Goal: Task Accomplishment & Management: Complete application form

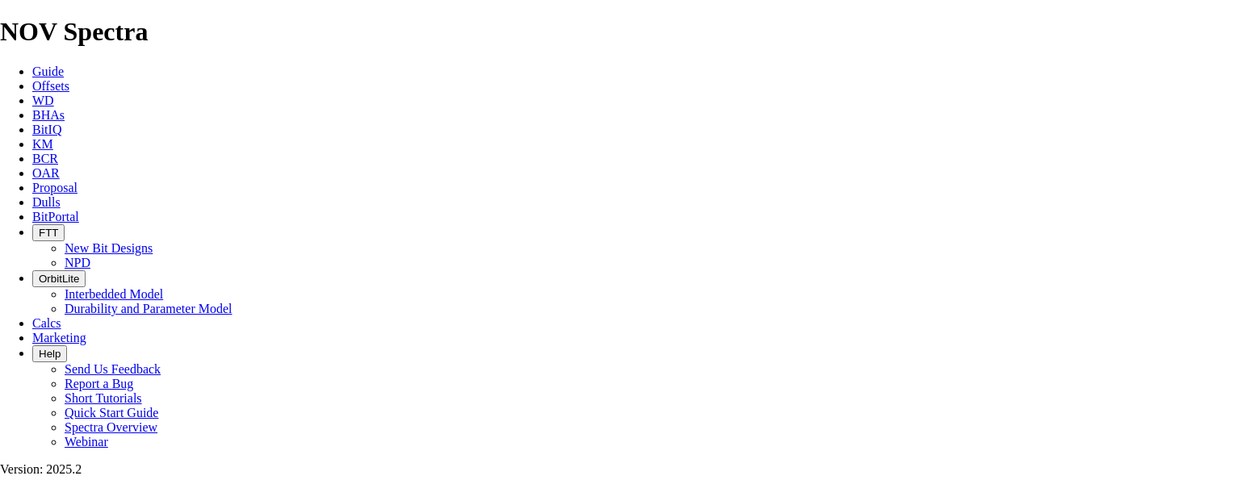
select select "field"
select select "location"
select select "province"
click at [77, 181] on span "Proposal" at bounding box center [54, 188] width 45 height 14
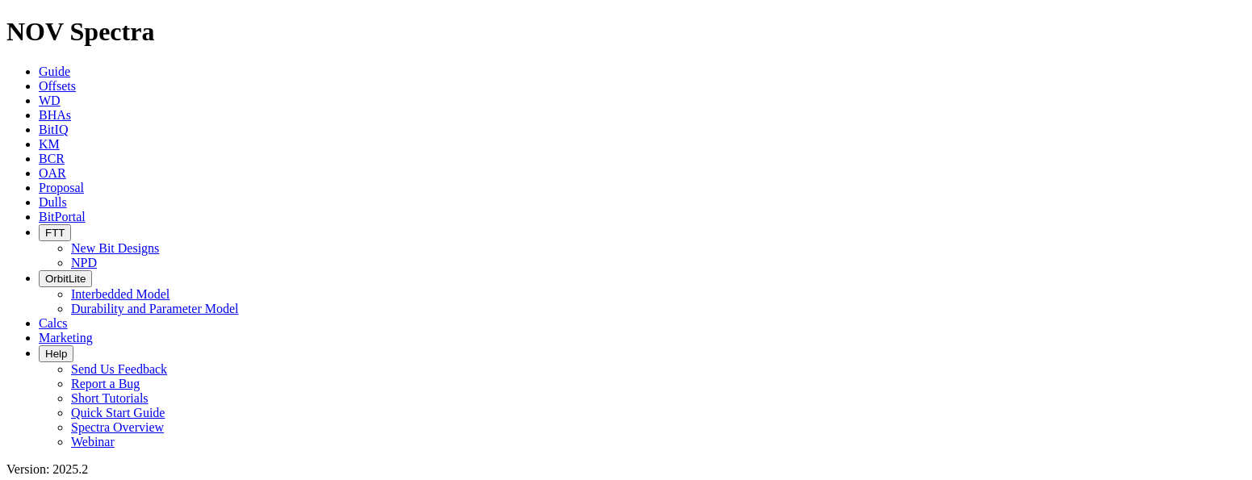
scroll to position [2986, 0]
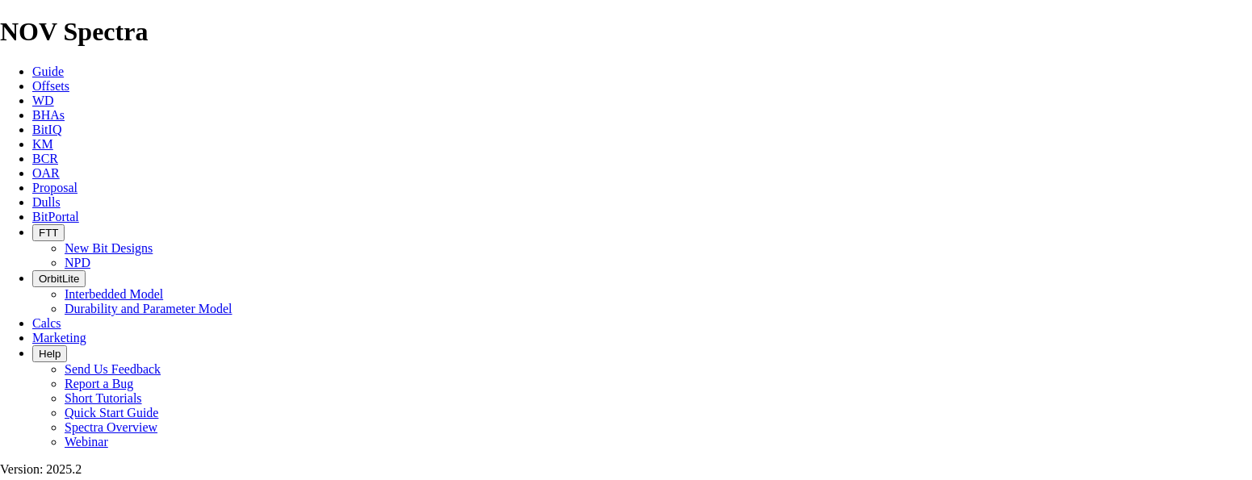
select select "field"
select select "location"
select select "province"
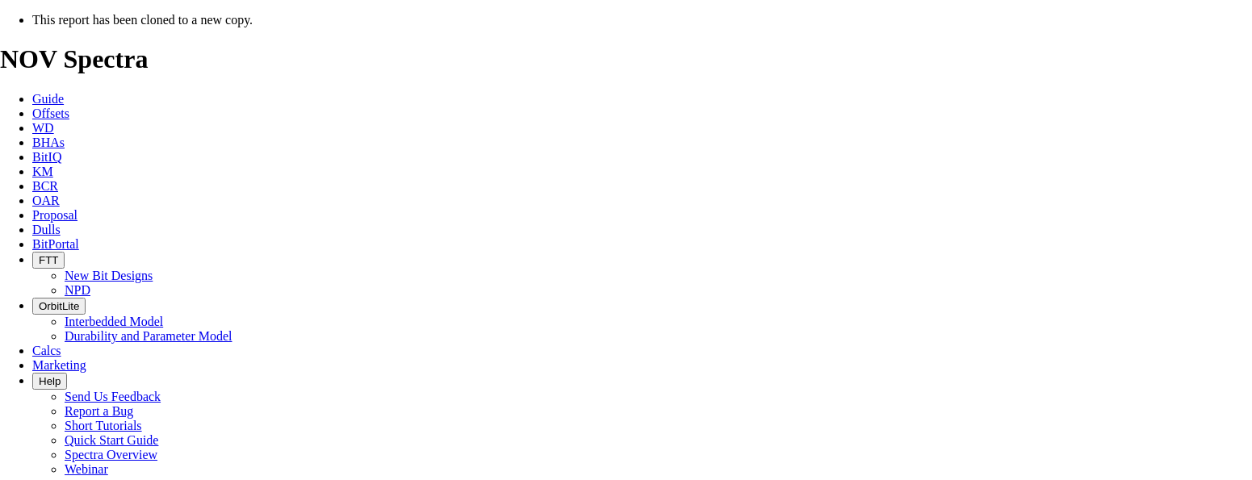
select select "field"
select select "location"
select select "province"
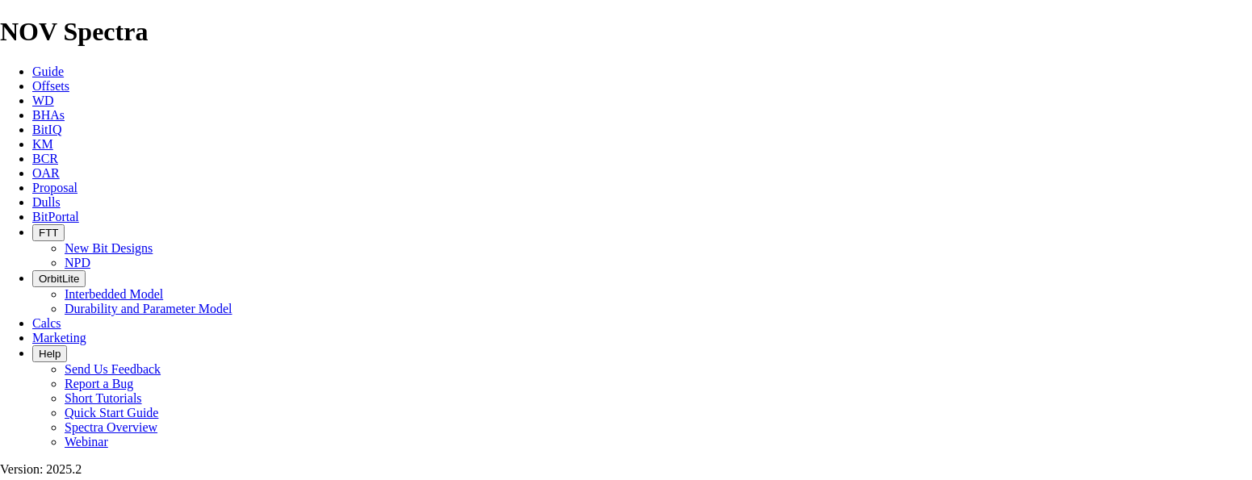
scroll to position [323, 0]
drag, startPoint x: 623, startPoint y: 291, endPoint x: 584, endPoint y: 292, distance: 38.7
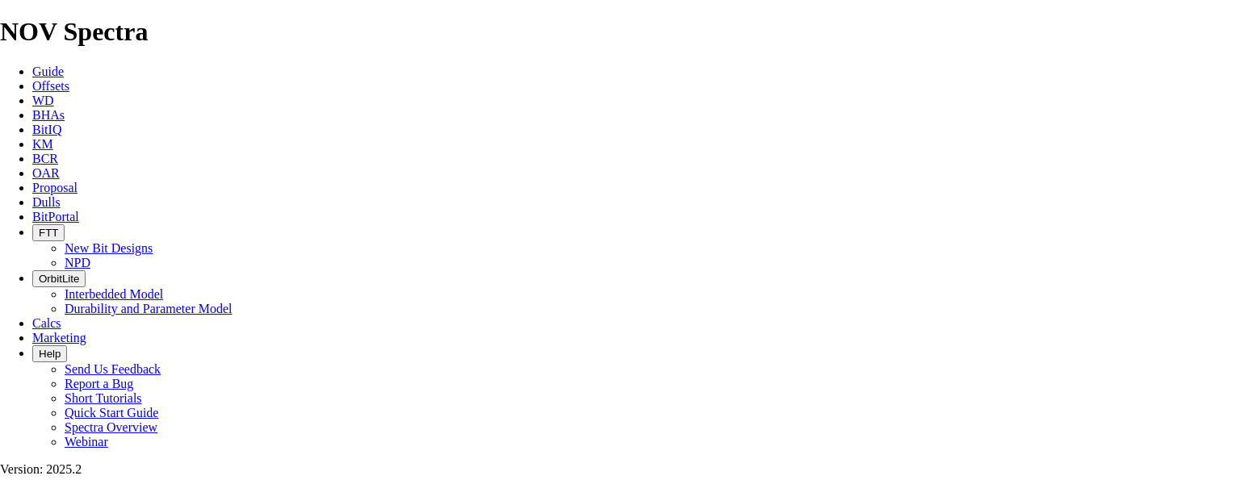
drag, startPoint x: 656, startPoint y: 134, endPoint x: 579, endPoint y: 134, distance: 77.5
type input "HZ ELM 13-06-067-05W6 (4 [PERSON_NAME])"
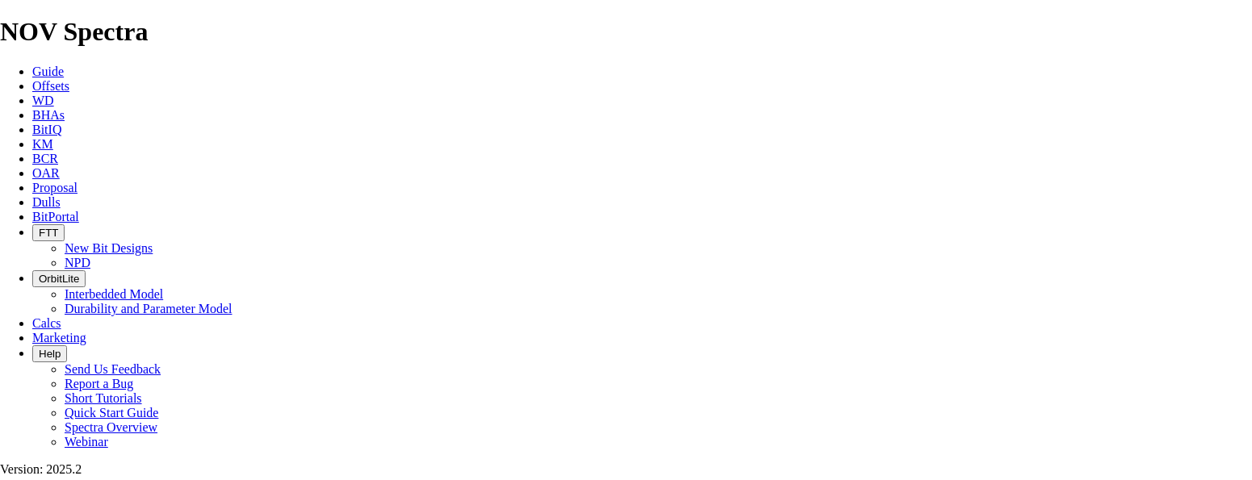
type input "[DATE]"
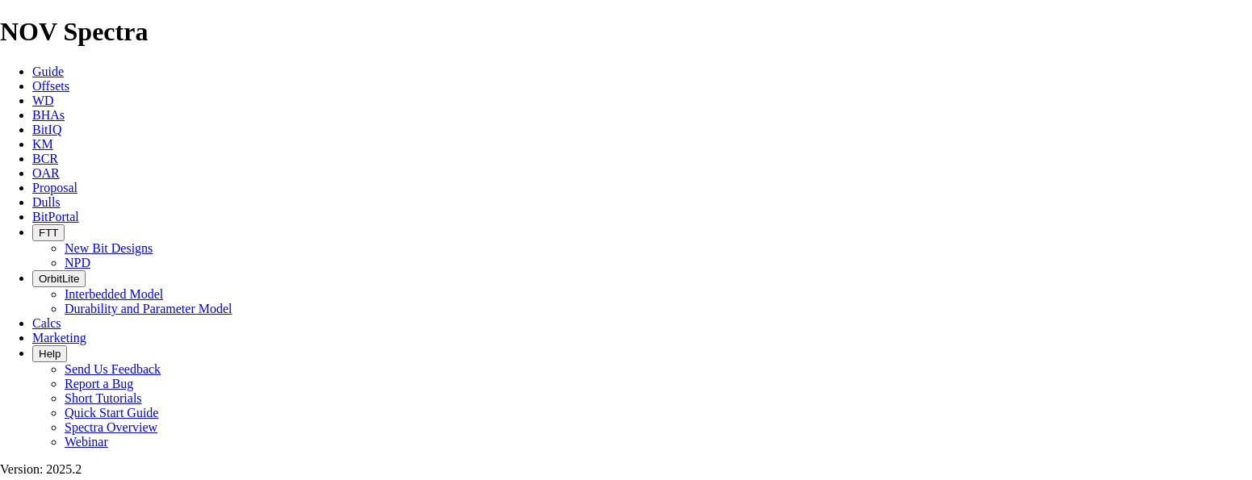
drag, startPoint x: 315, startPoint y: 284, endPoint x: 135, endPoint y: 278, distance: 180.0
paste input "13-06-067-05W6"
type input "13-06-067-05W6"
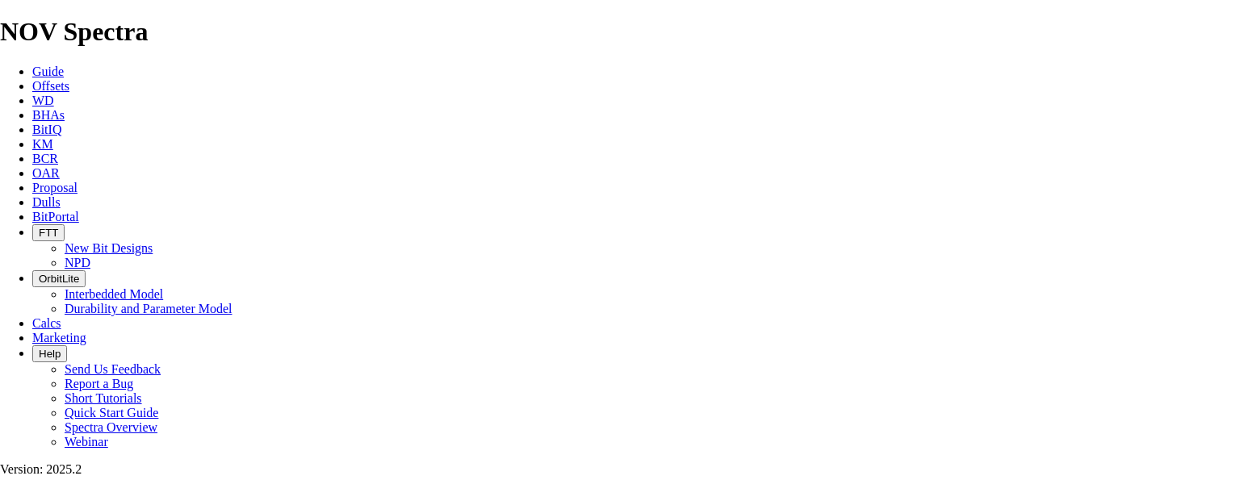
scroll to position [640, 0]
type input "[DATE]"
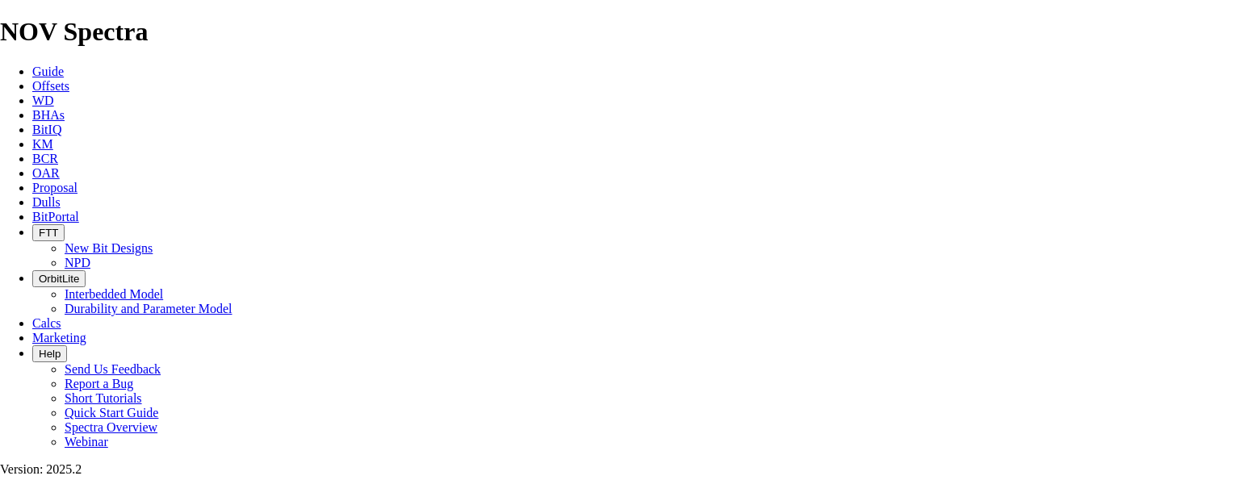
checkbox input "false"
drag, startPoint x: 889, startPoint y: 200, endPoint x: 819, endPoint y: 206, distance: 70.4
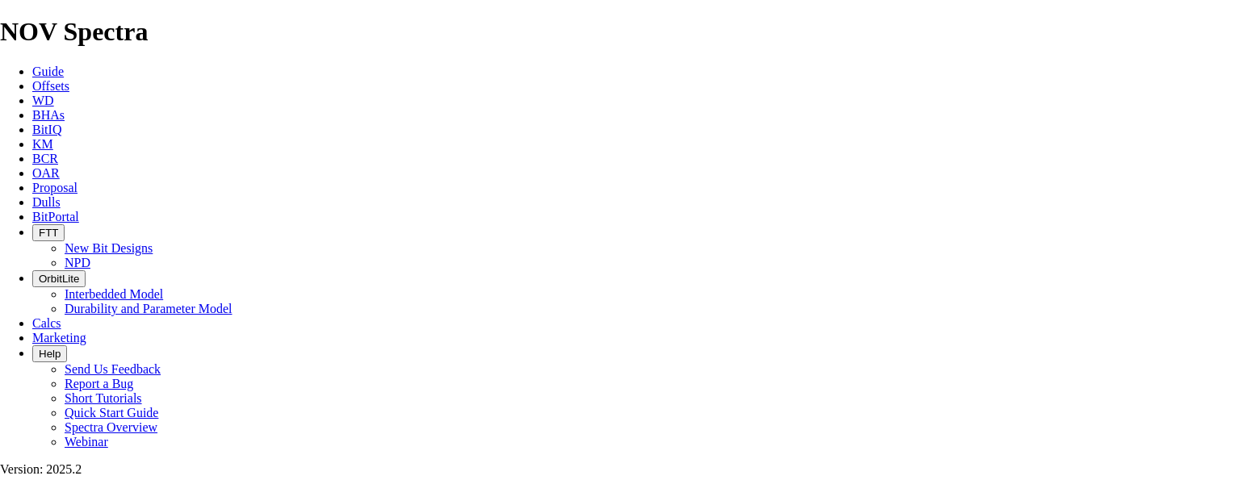
type input "09-05-067-05W5"
drag, startPoint x: 443, startPoint y: 270, endPoint x: 429, endPoint y: 270, distance: 14.5
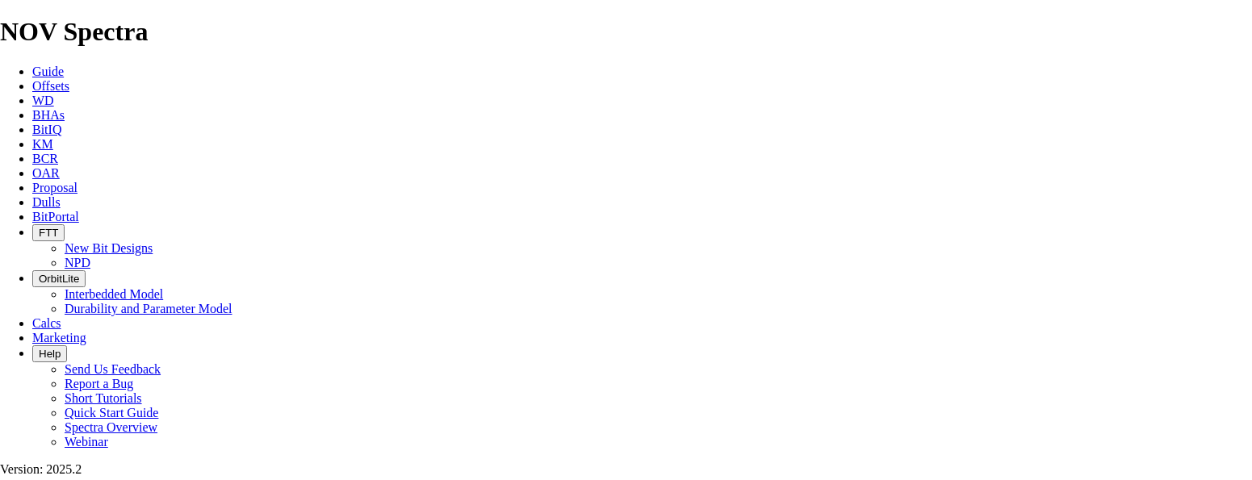
type input "TKC66-CW1"
drag, startPoint x: 437, startPoint y: 311, endPoint x: 423, endPoint y: 313, distance: 14.6
type input "TK63-AK1"
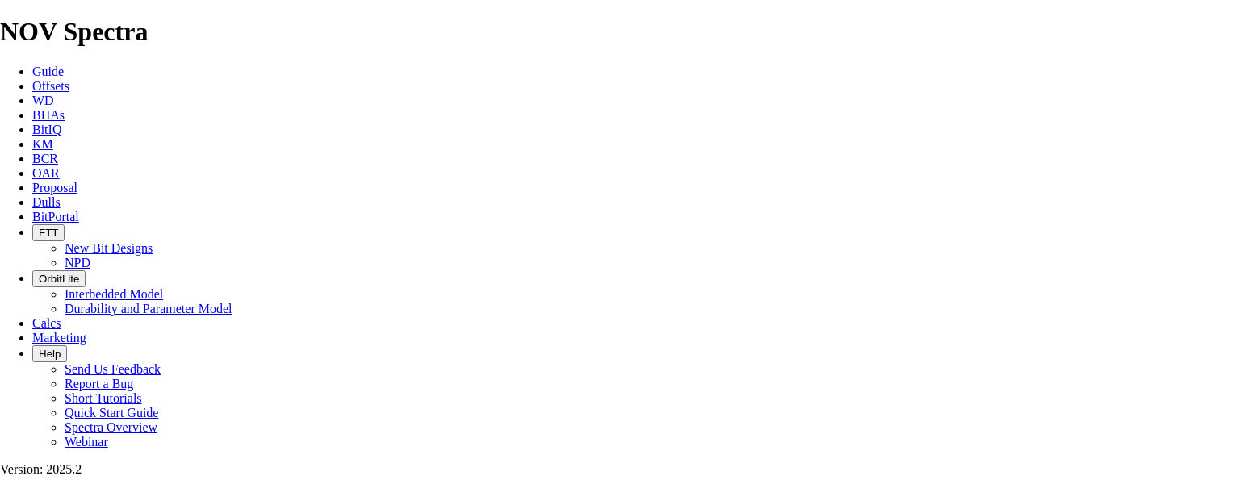
type input "TK63-K1 ET20"
type input "45"
drag, startPoint x: 739, startPoint y: 273, endPoint x: 689, endPoint y: 275, distance: 50.1
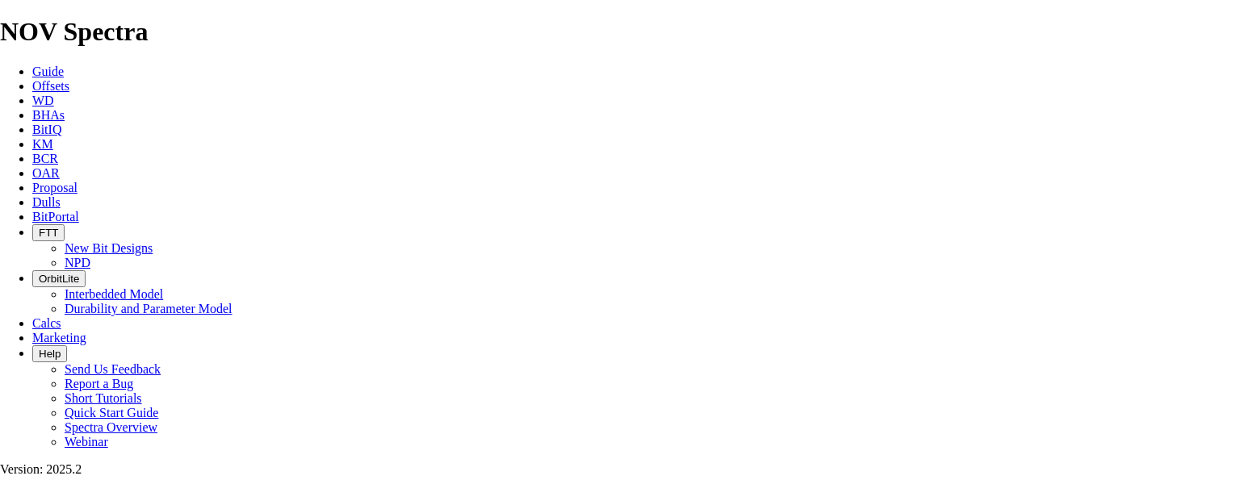
drag, startPoint x: 740, startPoint y: 234, endPoint x: 662, endPoint y: 242, distance: 78.7
type input "150"
drag, startPoint x: 752, startPoint y: 278, endPoint x: 719, endPoint y: 273, distance: 33.4
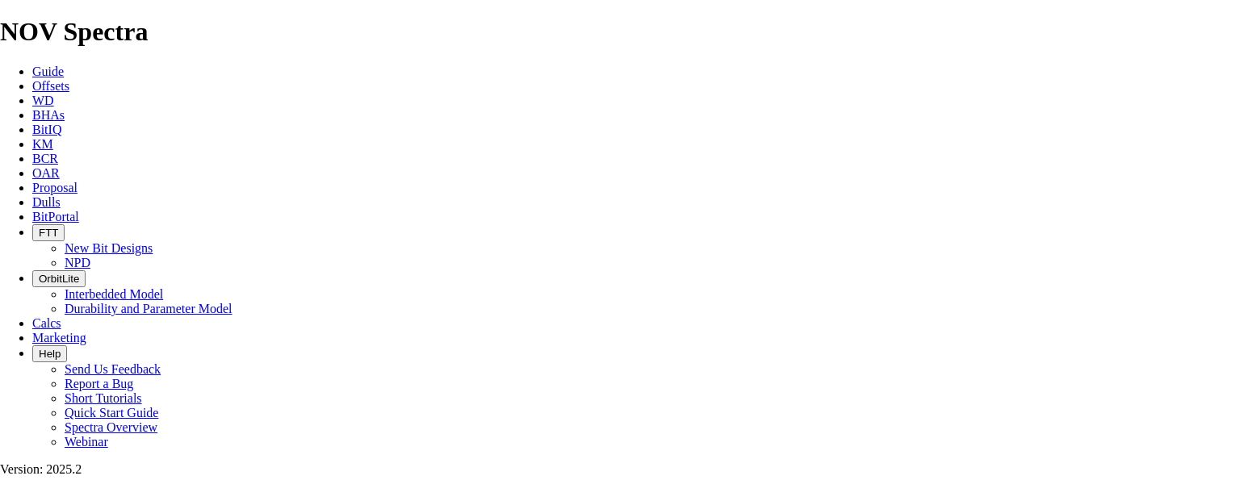
type input "35"
drag, startPoint x: 758, startPoint y: 353, endPoint x: 689, endPoint y: 361, distance: 69.1
type input "18"
drag, startPoint x: 519, startPoint y: 274, endPoint x: 480, endPoint y: 278, distance: 38.9
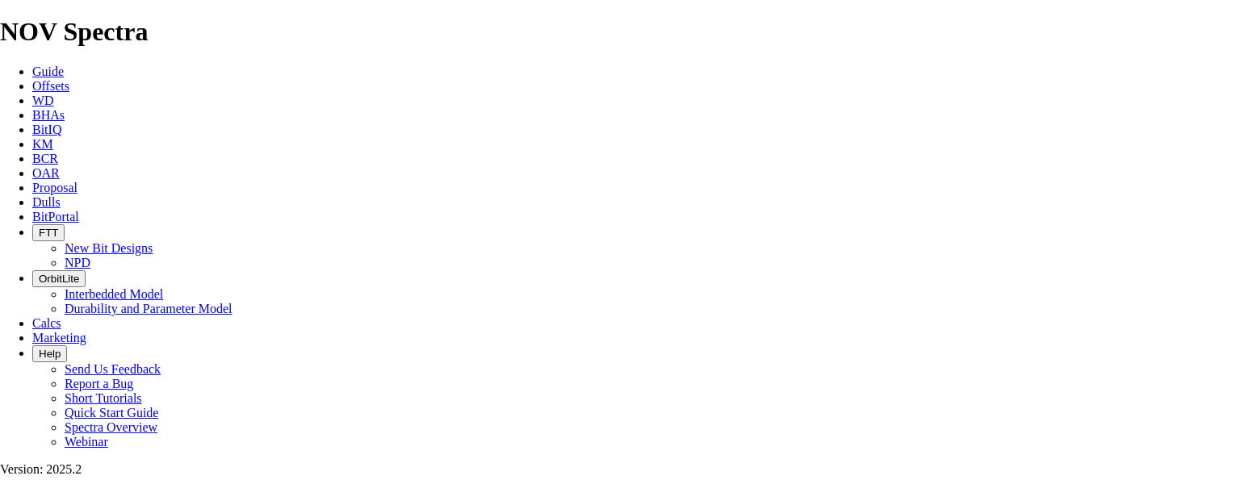
type input "2537"
type input "1922"
type input "54.91428571428571"
type input "4.1"
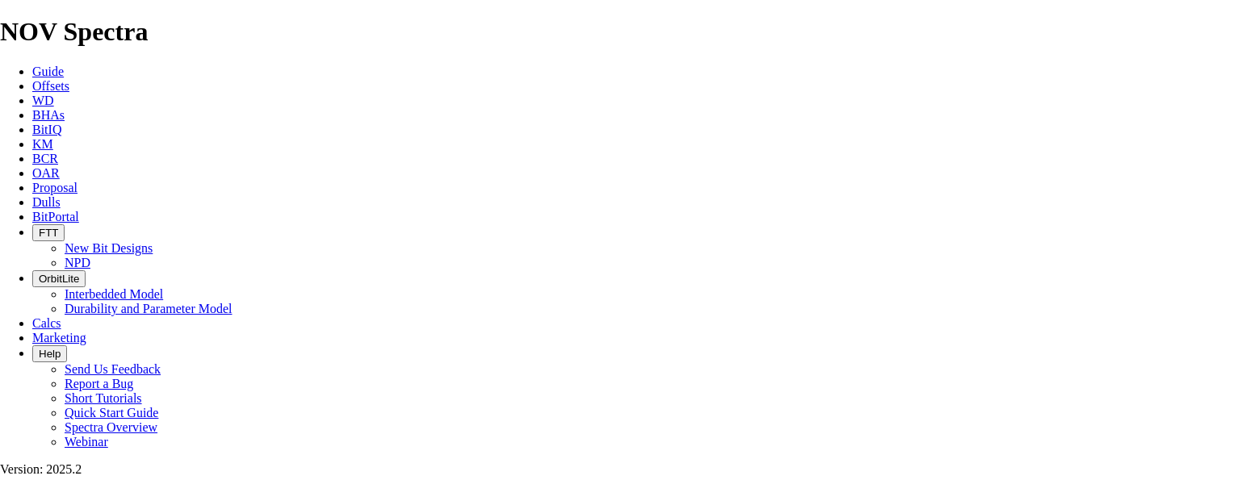
drag, startPoint x: 675, startPoint y: 236, endPoint x: 597, endPoint y: 244, distance: 77.9
type input "4.1"
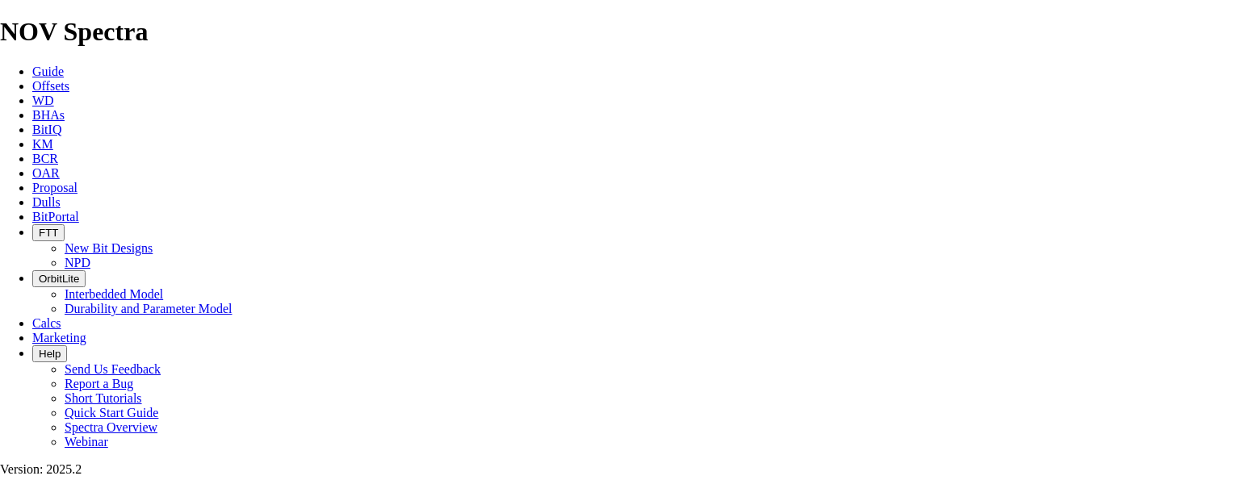
scroll to position [0, 15]
drag, startPoint x: 645, startPoint y: 272, endPoint x: 816, endPoint y: 276, distance: 171.1
type input "54.914"
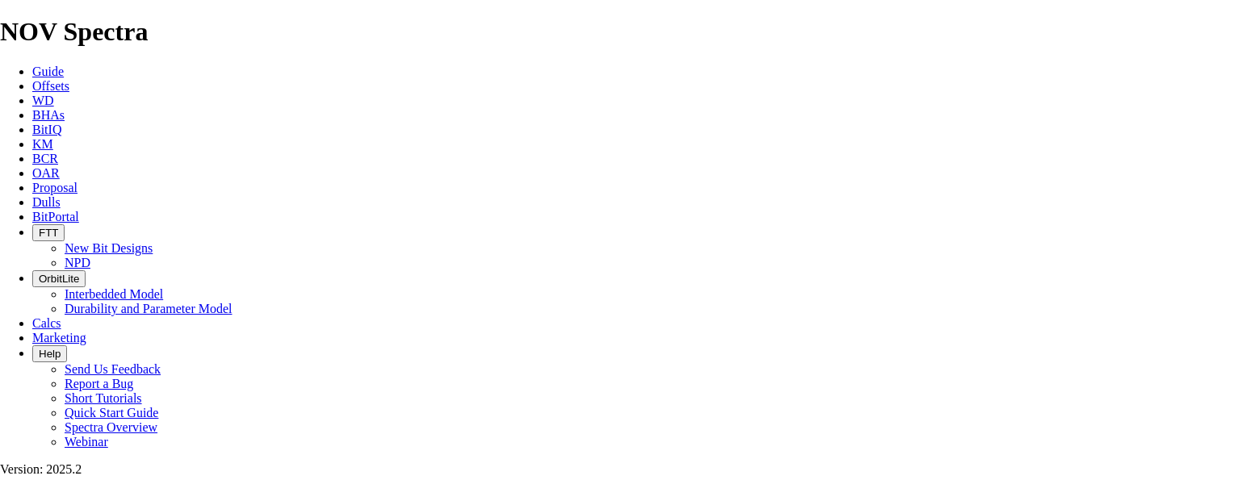
type input "35"
drag, startPoint x: 519, startPoint y: 310, endPoint x: 482, endPoint y: 311, distance: 37.1
type input "2763"
type input "226"
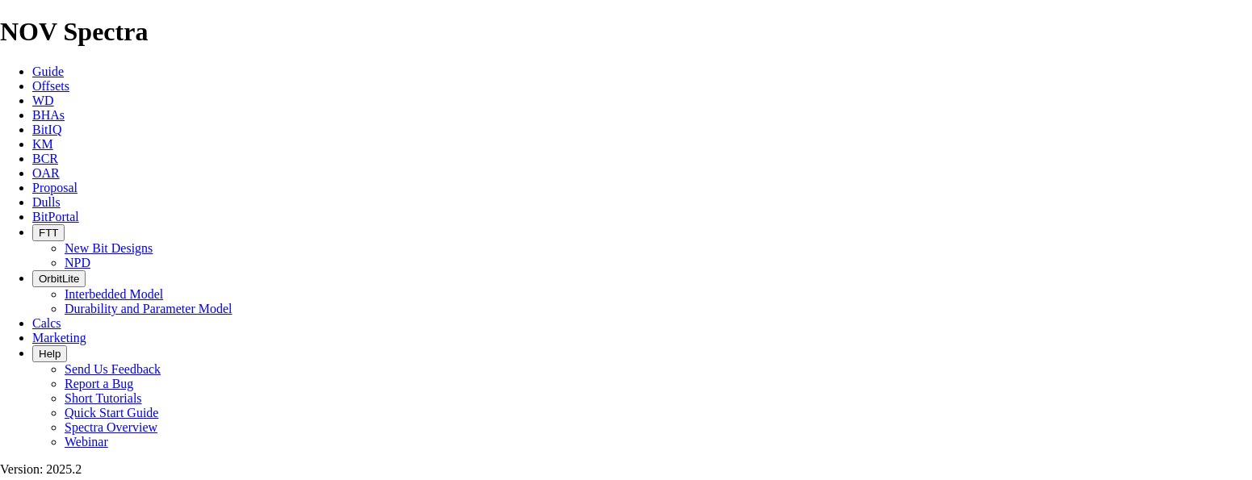
type input "11.3"
drag, startPoint x: 512, startPoint y: 351, endPoint x: 418, endPoint y: 353, distance: 93.6
type input "5612"
type input "2849"
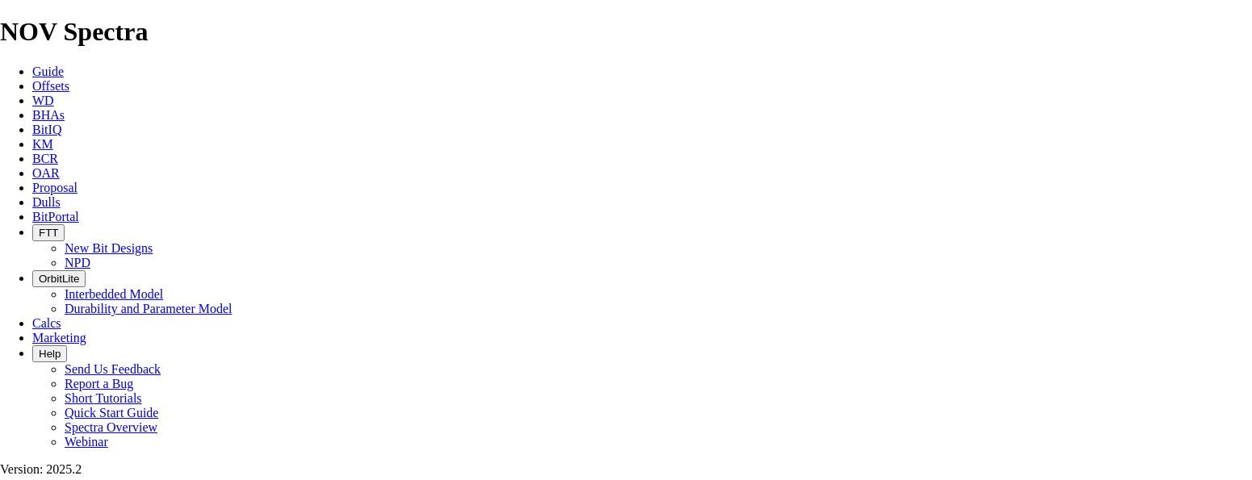
type input "158.2778"
type input "18"
type input "TK66-CW1"
